Goal: Task Accomplishment & Management: Use online tool/utility

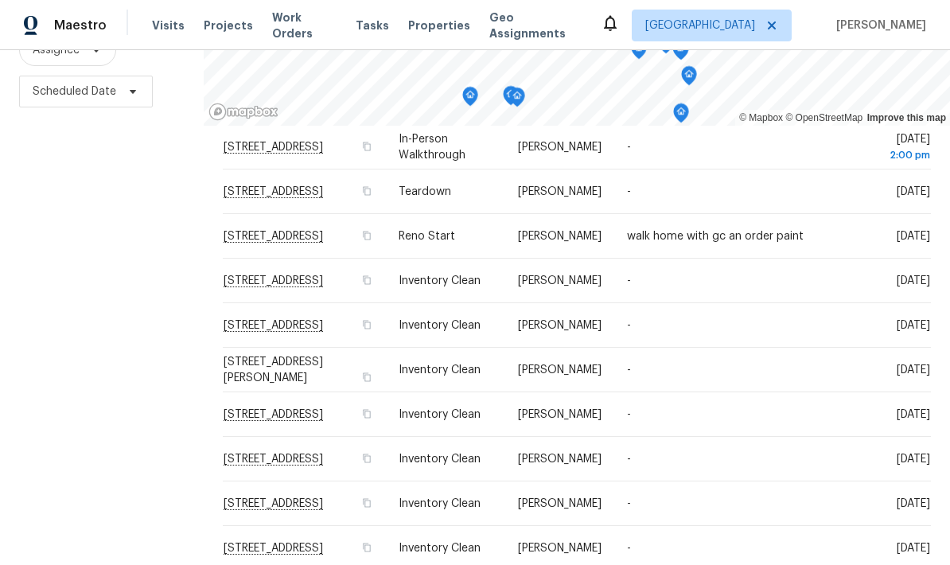
scroll to position [675, 0]
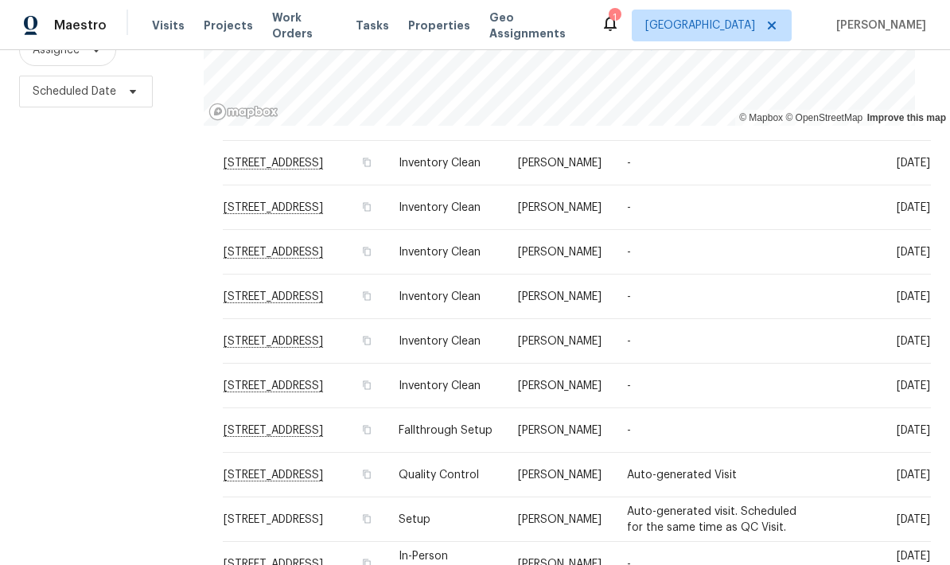
scroll to position [64, 0]
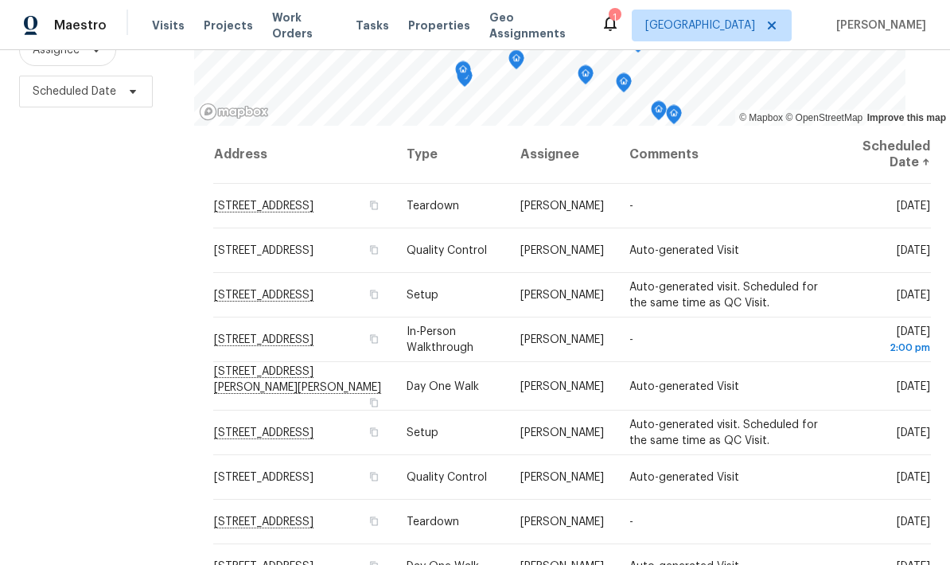
scroll to position [0, 0]
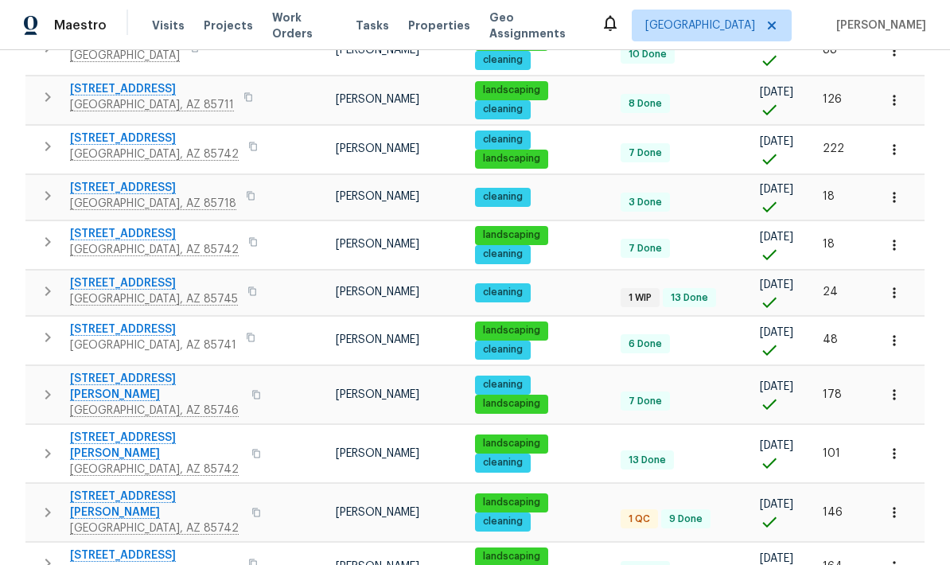
scroll to position [290, 0]
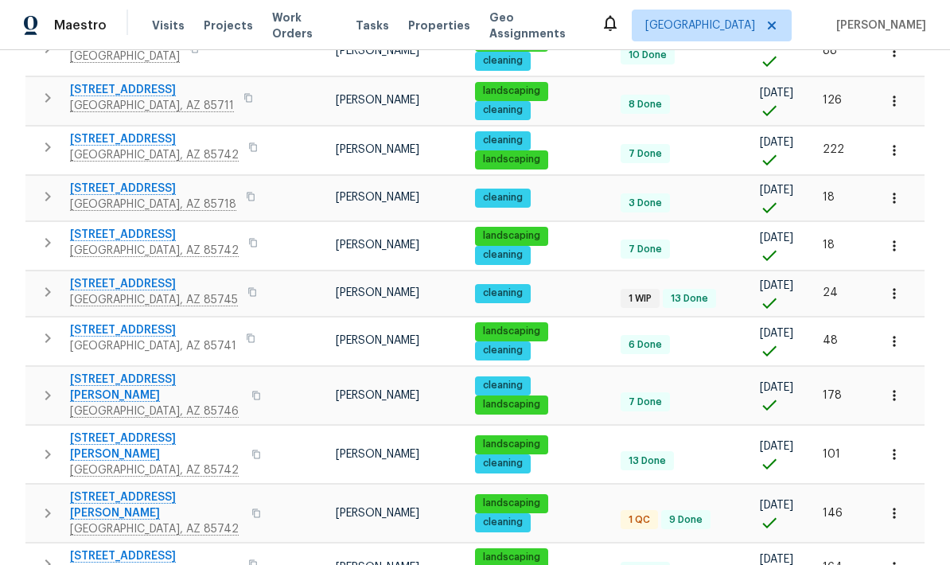
click at [91, 288] on span "350 N Silverbell Rd Apt 8" at bounding box center [154, 284] width 168 height 16
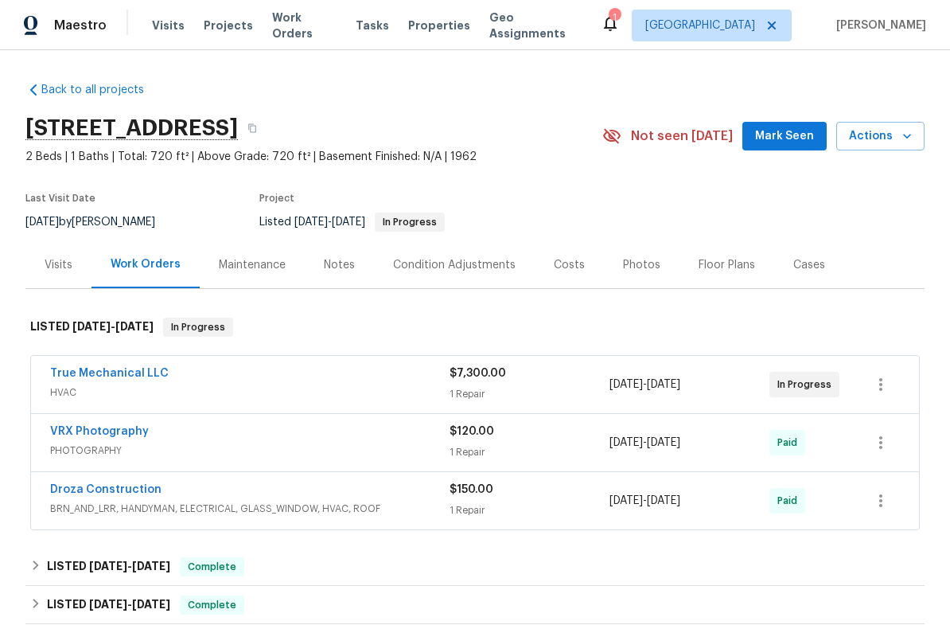
click at [127, 373] on link "True Mechanical LLC" at bounding box center [109, 373] width 119 height 11
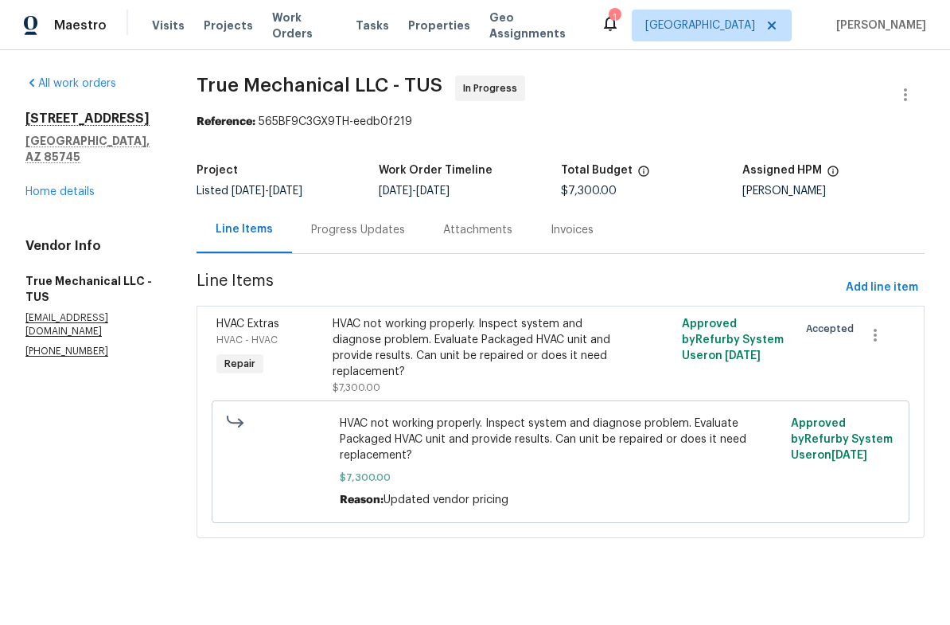
click at [532, 348] on div "HVAC not working properly. Inspect system and diagnose problem. Evaluate Packag…" at bounding box center [473, 348] width 281 height 64
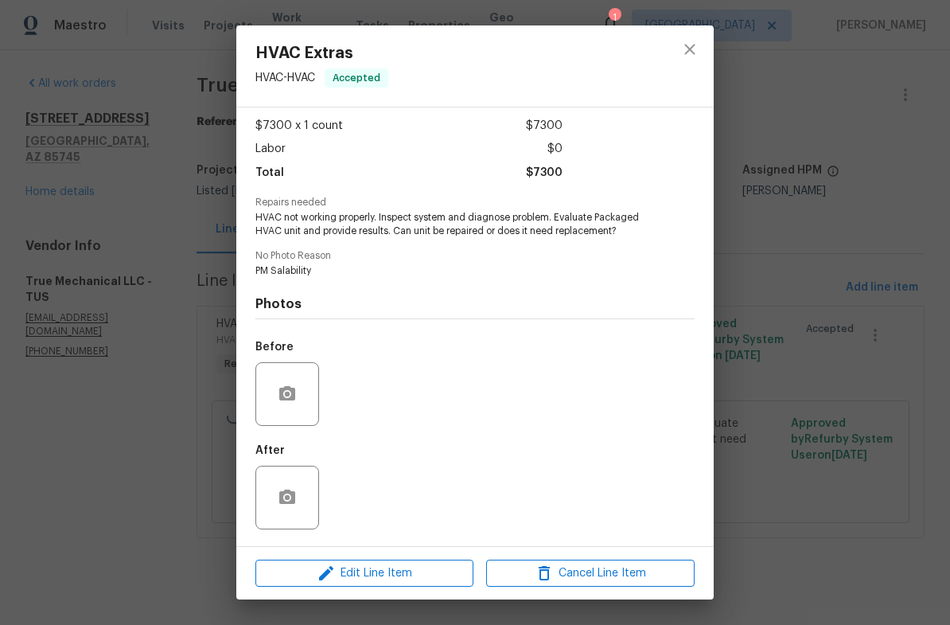
scroll to position [86, 0]
click at [699, 54] on icon "close" at bounding box center [689, 49] width 19 height 19
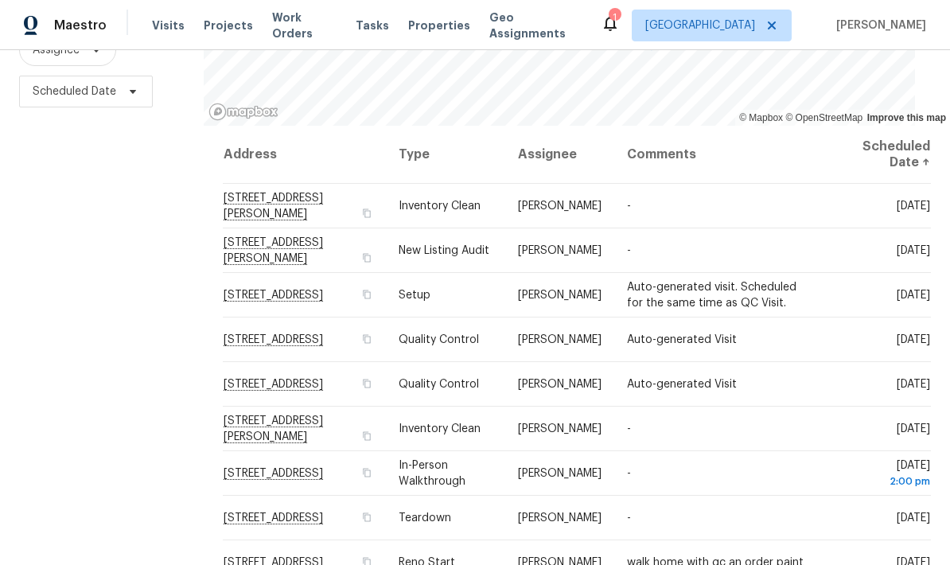
scroll to position [154, 0]
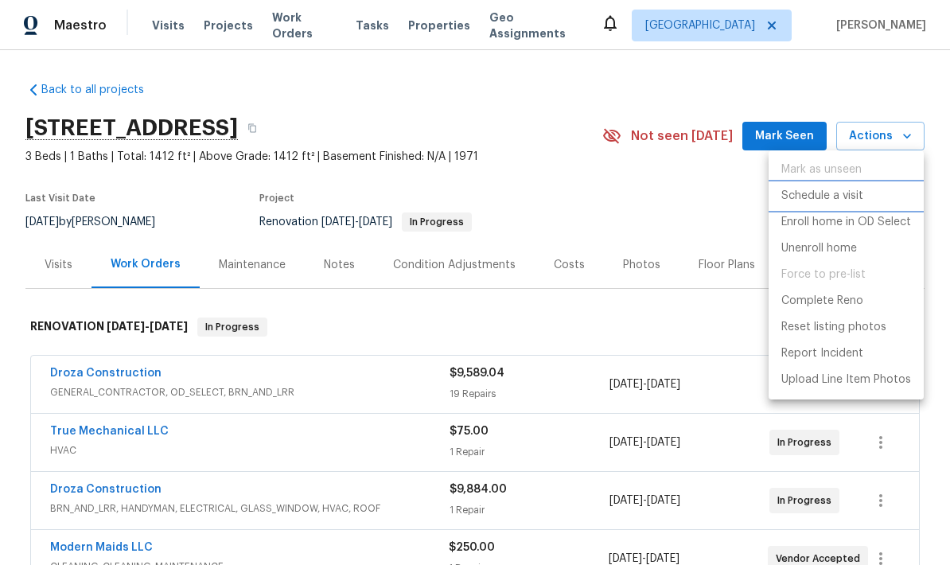
click at [850, 196] on p "Schedule a visit" at bounding box center [822, 196] width 82 height 17
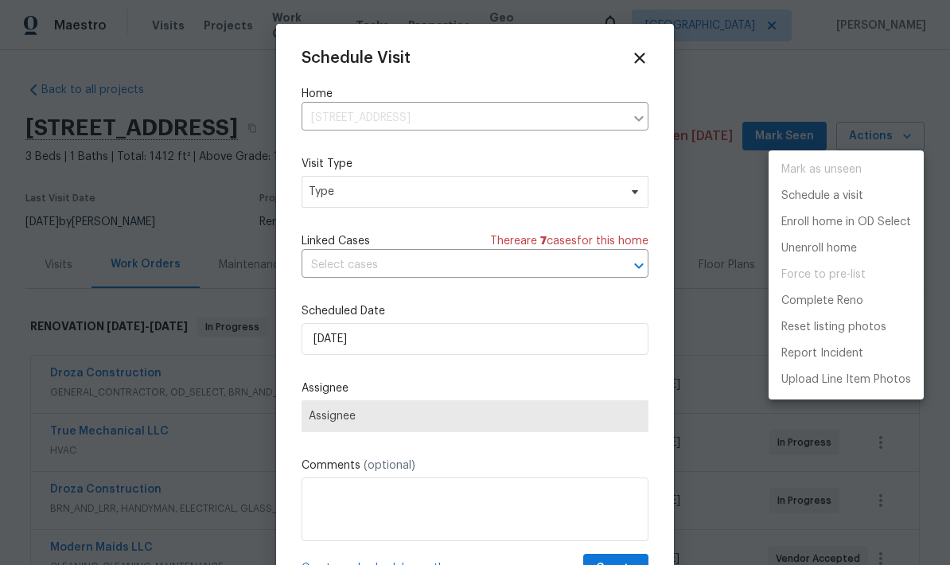
click at [519, 193] on div at bounding box center [475, 282] width 950 height 565
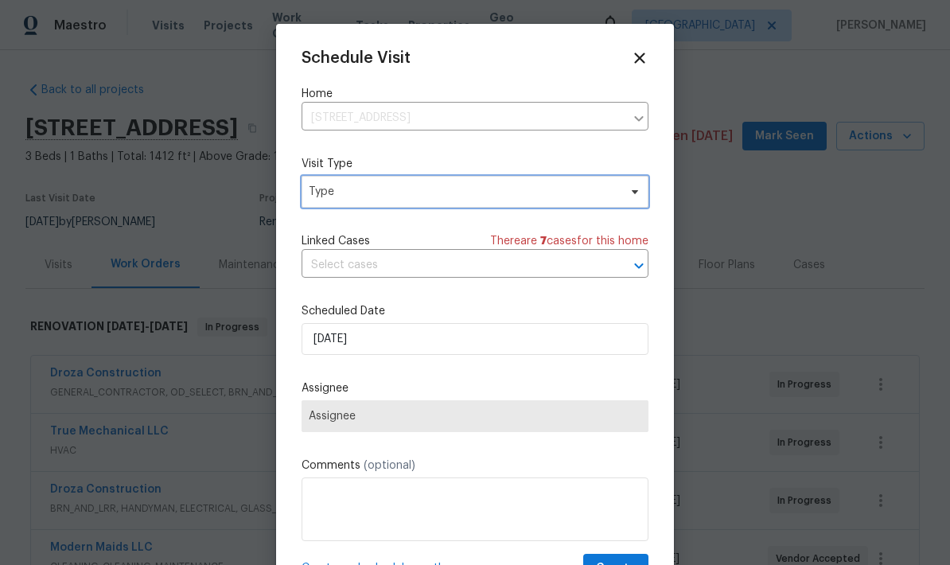
click at [351, 195] on span "Type" at bounding box center [464, 192] width 310 height 16
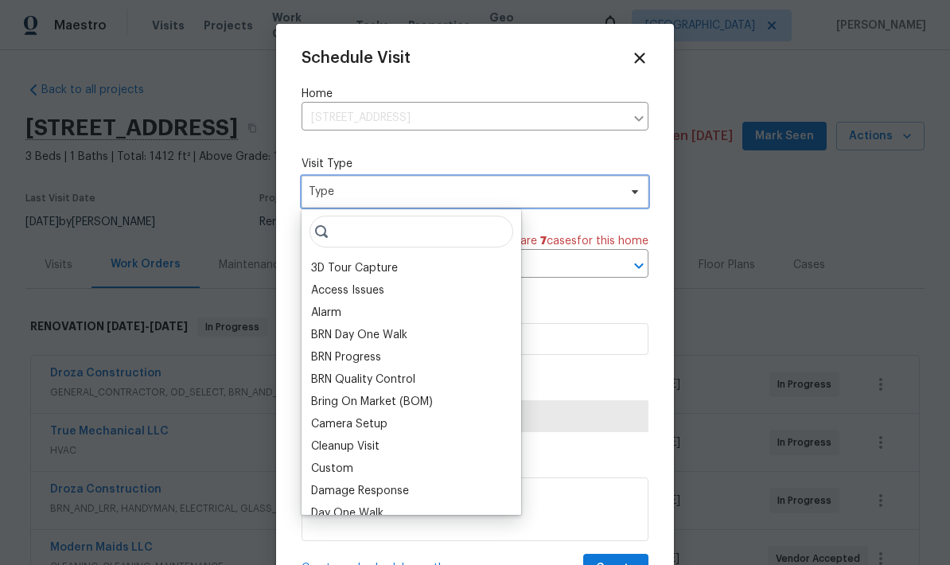
click at [323, 178] on span "Type" at bounding box center [475, 192] width 347 height 32
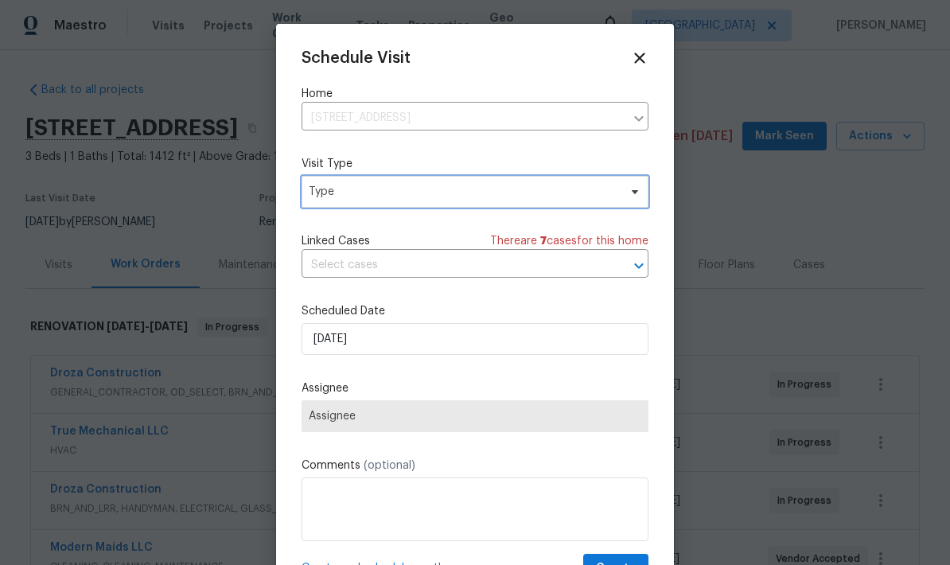
click at [340, 192] on span "Type" at bounding box center [464, 192] width 310 height 16
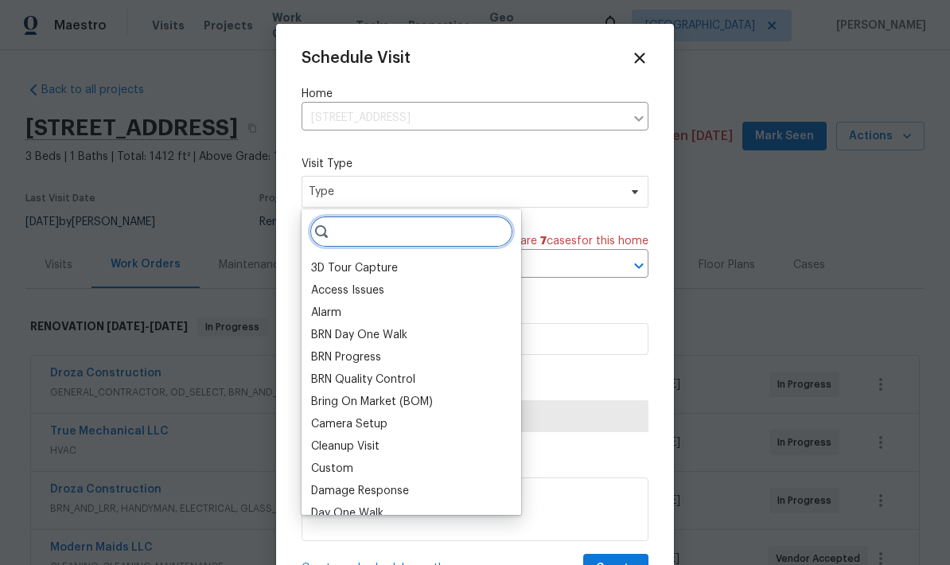
click at [343, 236] on input "search" at bounding box center [412, 232] width 204 height 32
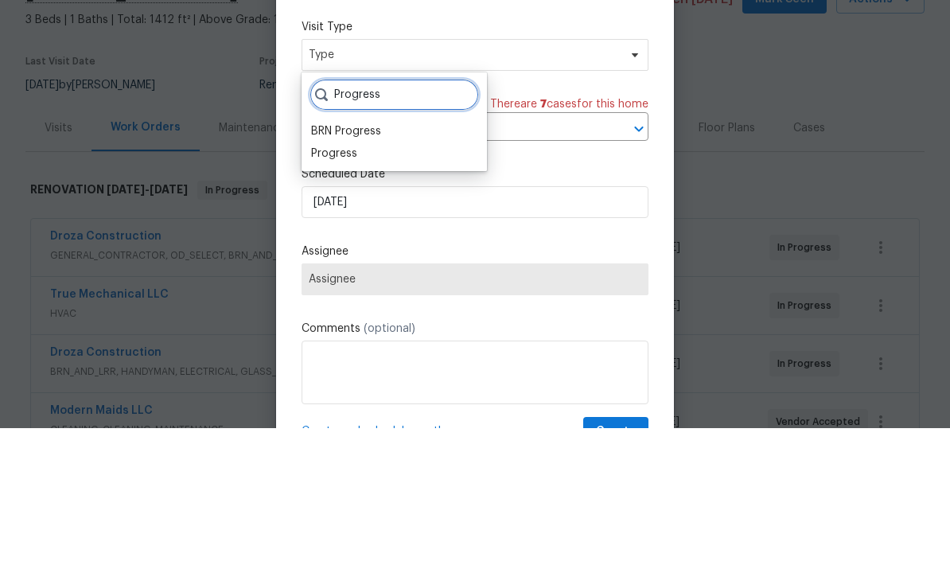
type input "Progress"
click at [329, 282] on div "Progress" at bounding box center [334, 290] width 46 height 16
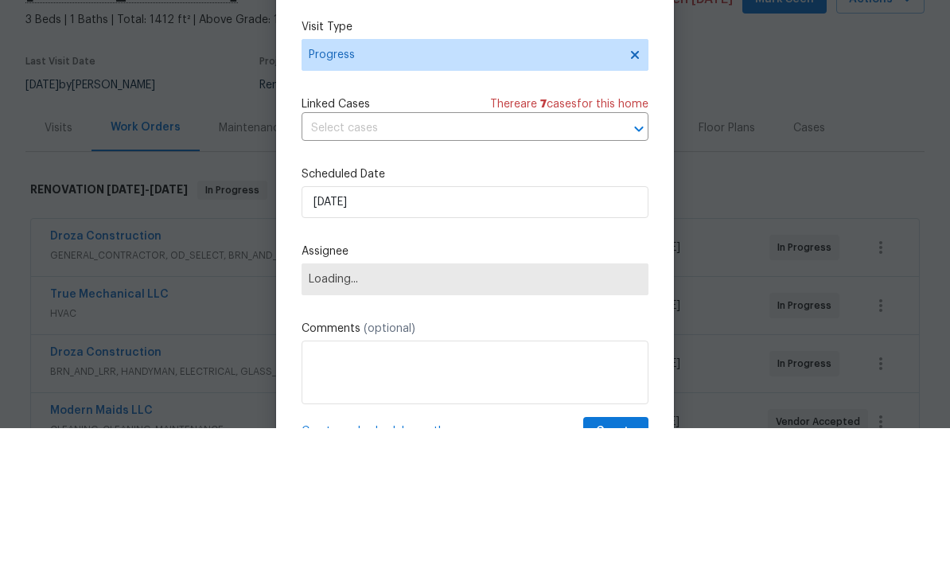
scroll to position [64, 0]
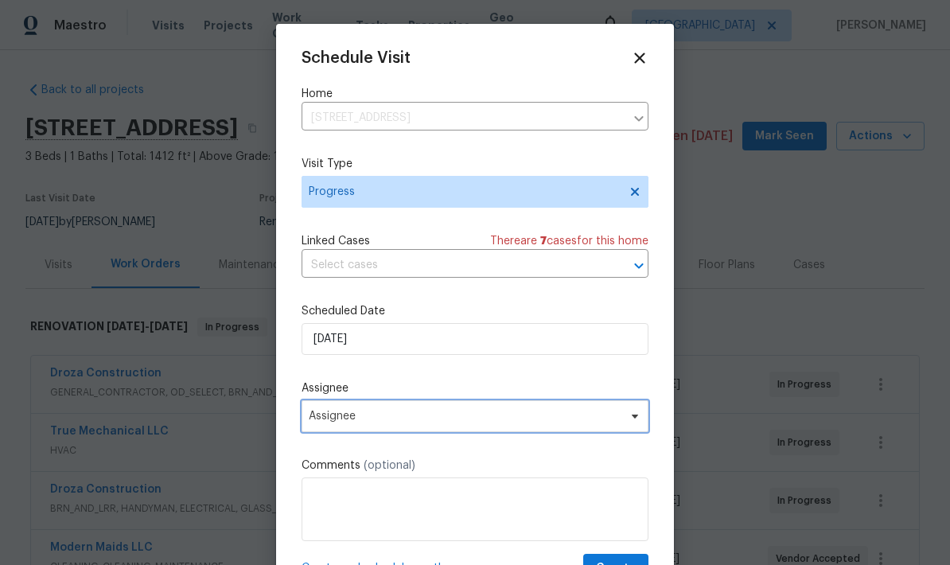
click at [520, 419] on span "Assignee" at bounding box center [465, 416] width 312 height 13
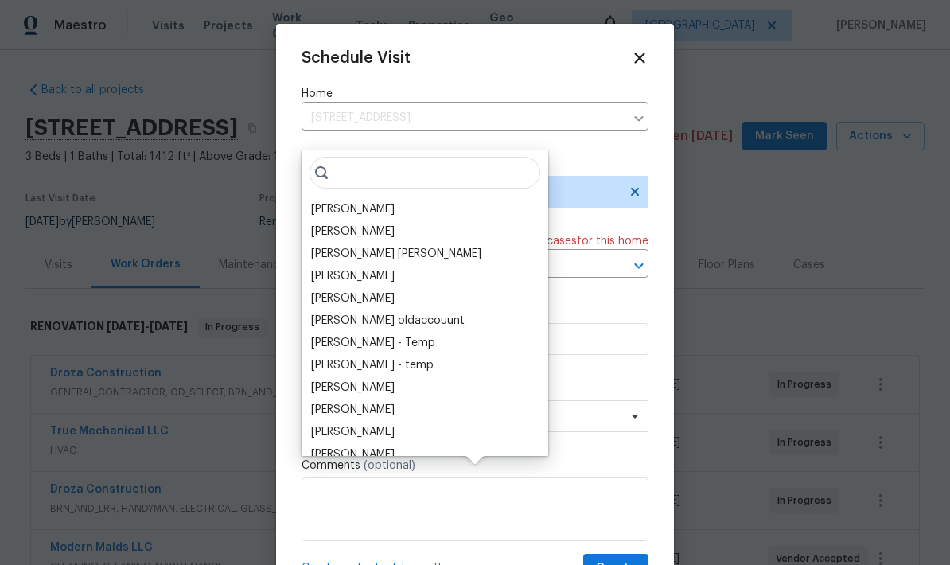
click at [361, 201] on div "[PERSON_NAME]" at bounding box center [353, 209] width 84 height 16
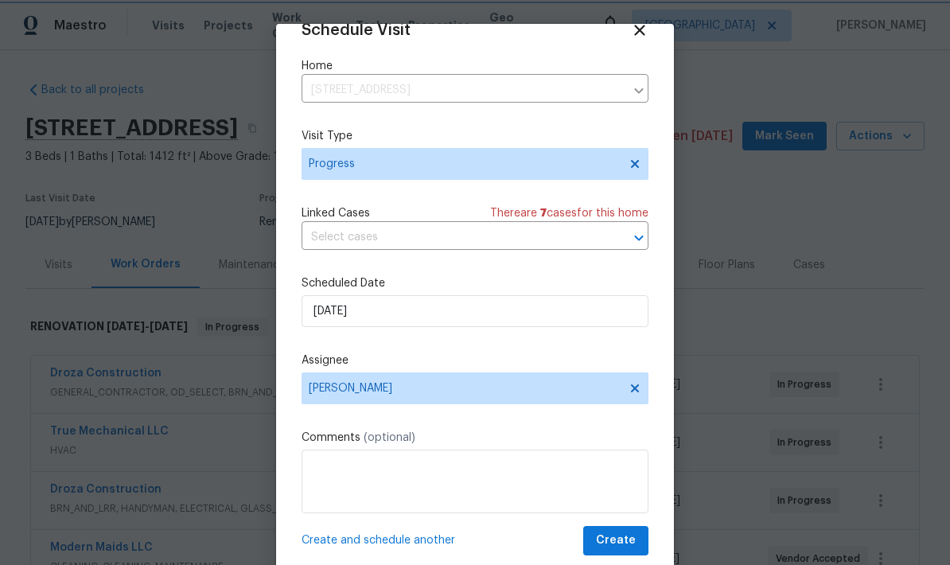
scroll to position [31, 0]
click at [618, 530] on button "Create" at bounding box center [615, 540] width 65 height 29
